Goal: Register for event/course

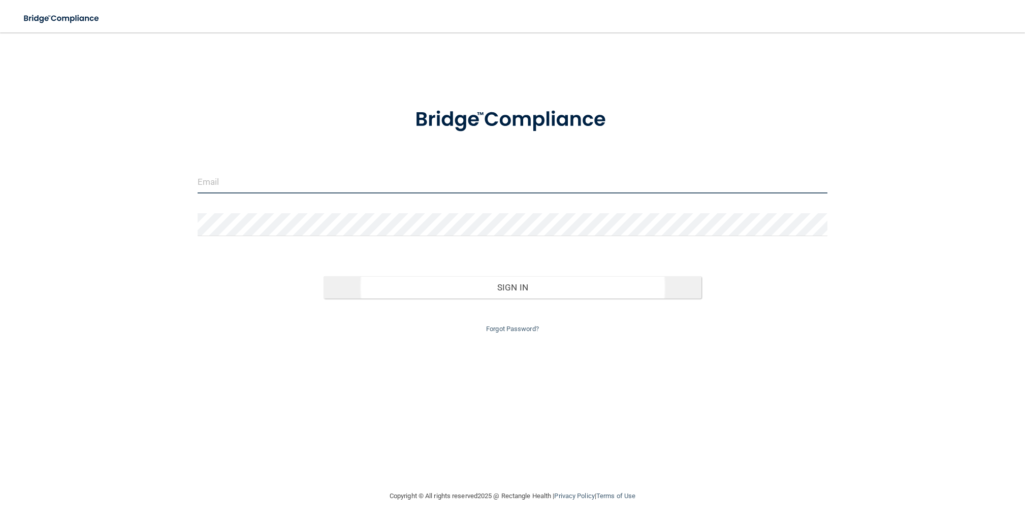
type input "[EMAIL_ADDRESS][DOMAIN_NAME]"
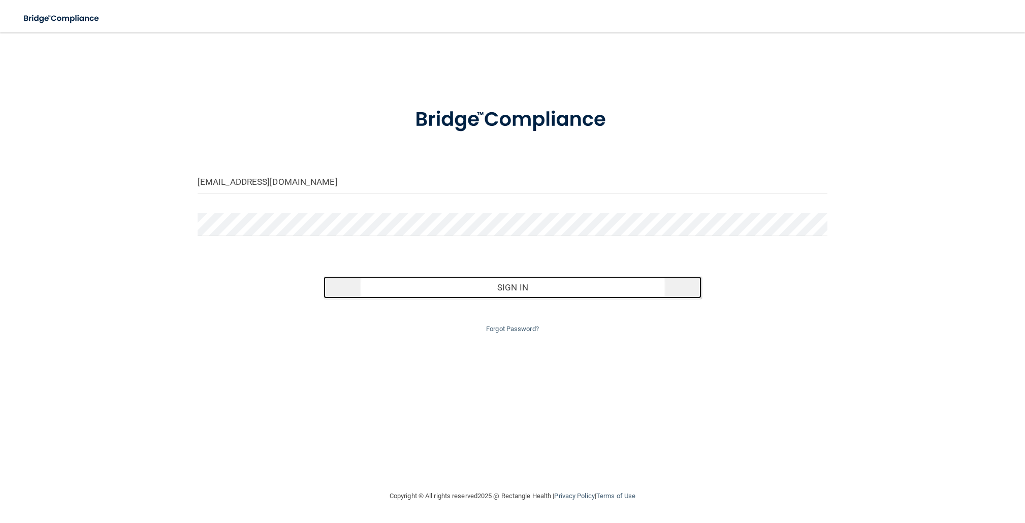
click at [562, 279] on button "Sign In" at bounding box center [512, 287] width 378 height 22
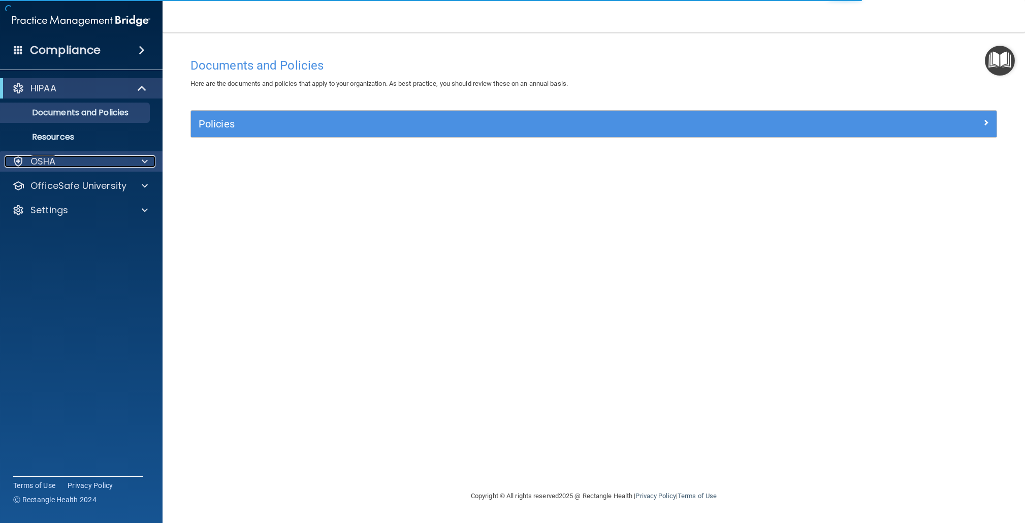
click at [125, 167] on div "OSHA" at bounding box center [68, 161] width 126 height 12
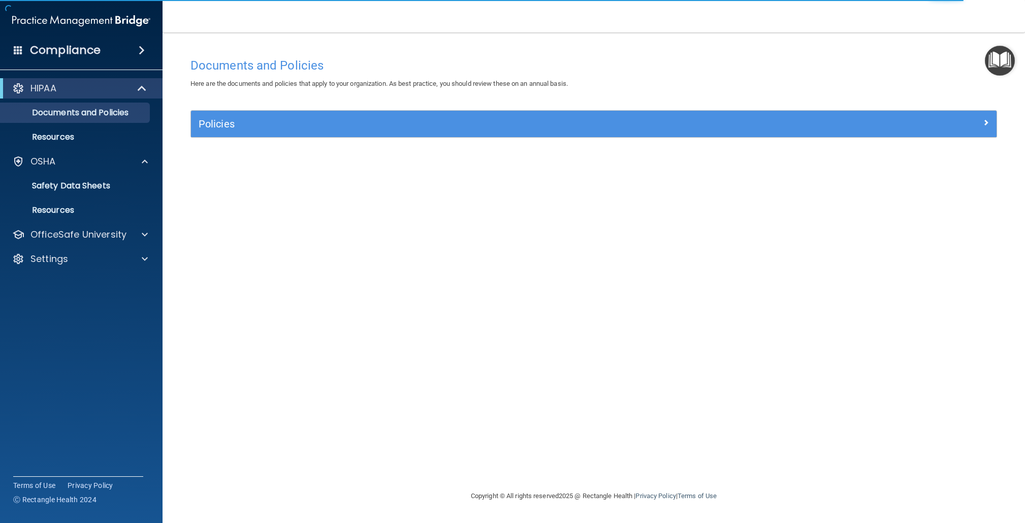
click at [138, 56] on div "Compliance" at bounding box center [81, 50] width 162 height 22
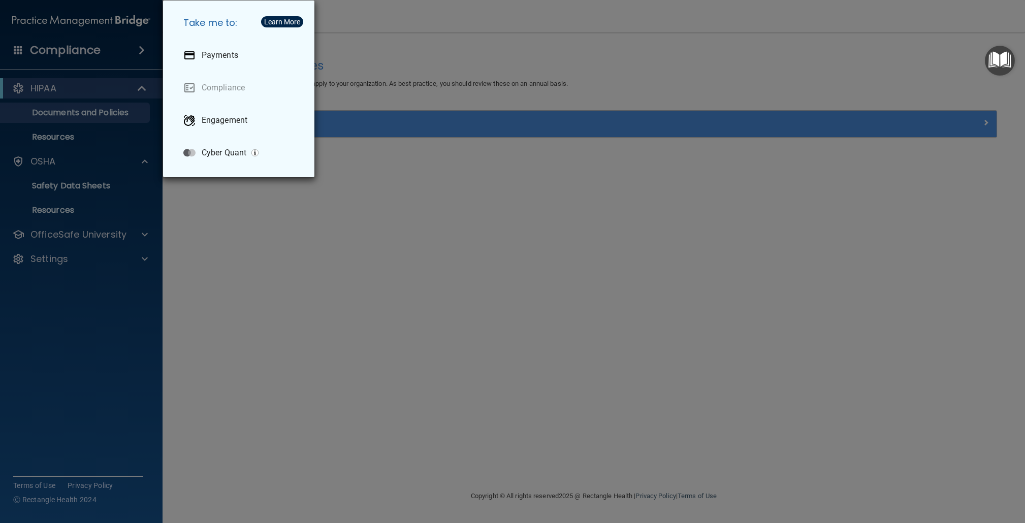
click at [138, 56] on div "Take me to: Payments Compliance Engagement Cyber Quant" at bounding box center [512, 261] width 1025 height 523
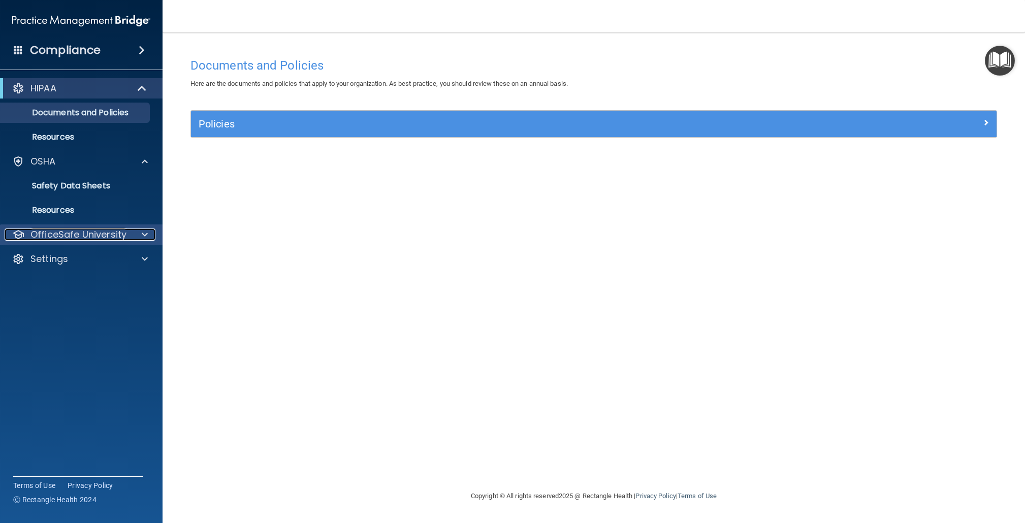
click at [89, 237] on p "OfficeSafe University" at bounding box center [78, 234] width 96 height 12
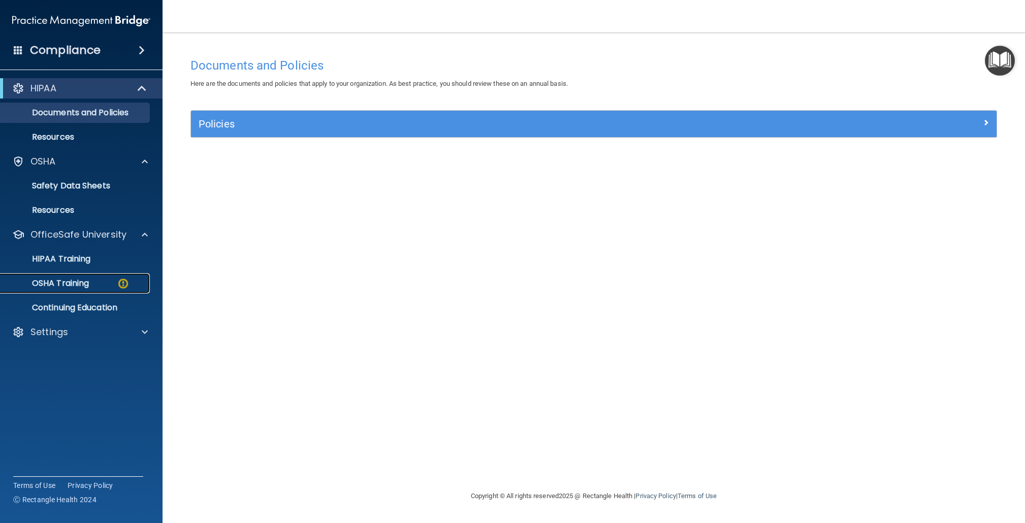
click at [98, 278] on div "OSHA Training" at bounding box center [76, 283] width 139 height 10
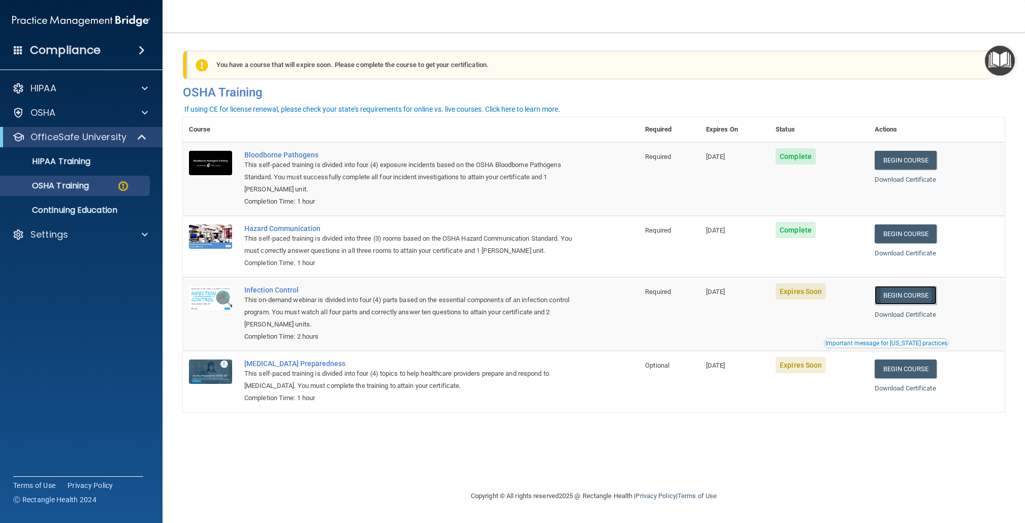
click at [908, 296] on link "Begin Course" at bounding box center [905, 295] width 62 height 19
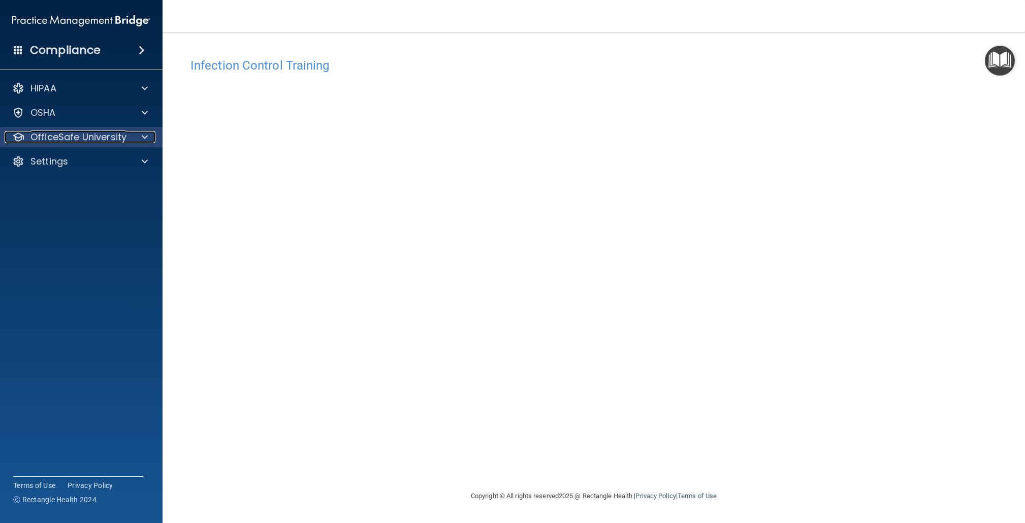
click at [134, 141] on div at bounding box center [142, 137] width 25 height 12
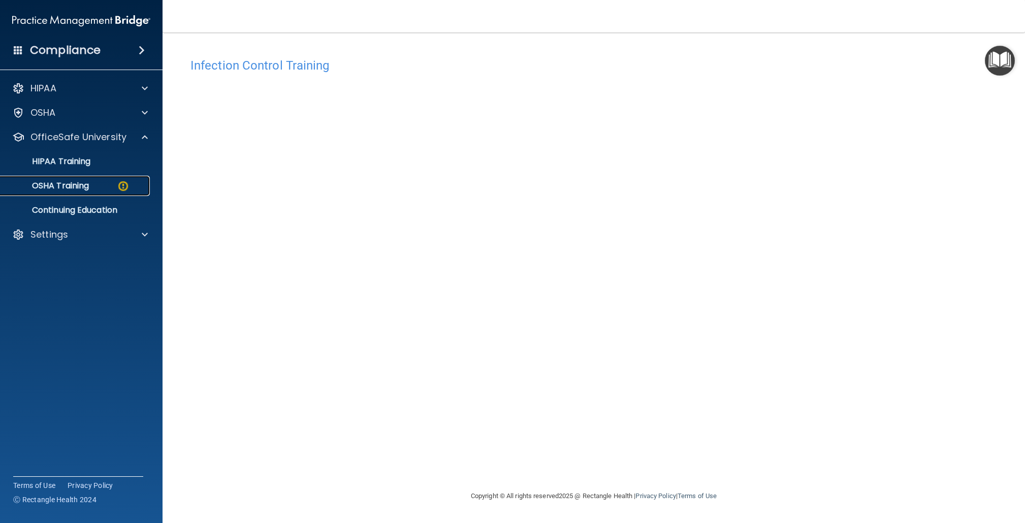
click at [111, 185] on div "OSHA Training" at bounding box center [76, 186] width 139 height 10
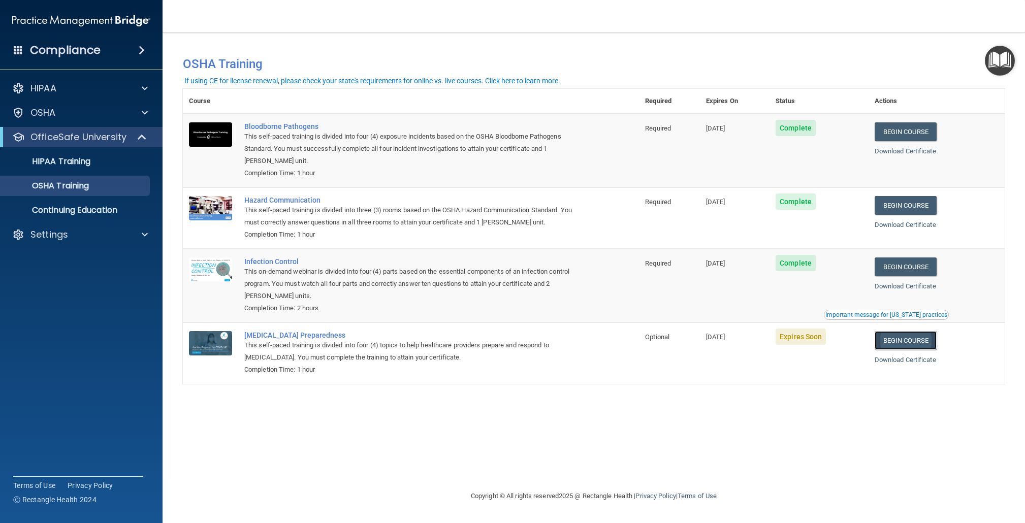
click at [913, 341] on link "Begin Course" at bounding box center [905, 340] width 62 height 19
